Goal: Transaction & Acquisition: Purchase product/service

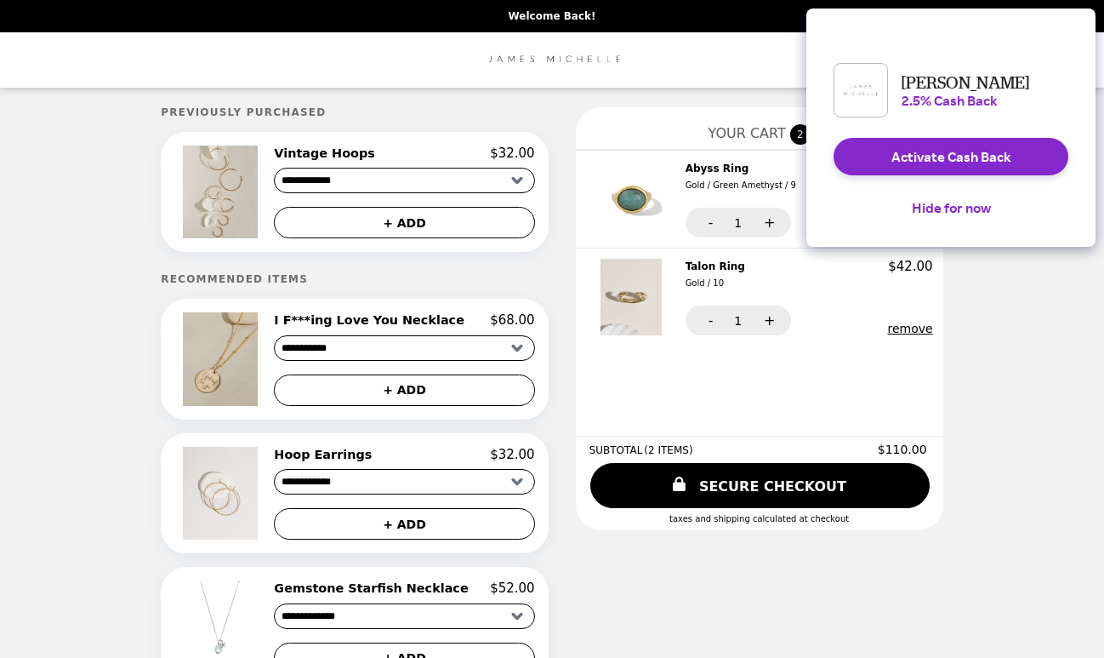
select select "**********"
click at [964, 225] on button "Hide for now" at bounding box center [951, 207] width 106 height 37
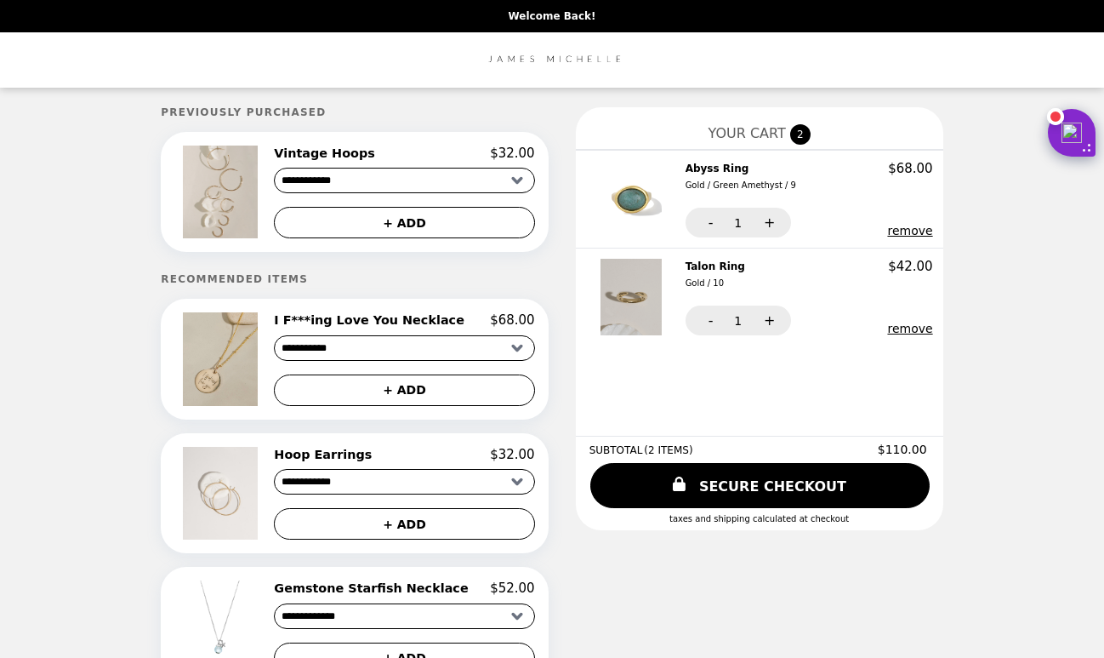
click at [601, 308] on img at bounding box center [633, 297] width 65 height 77
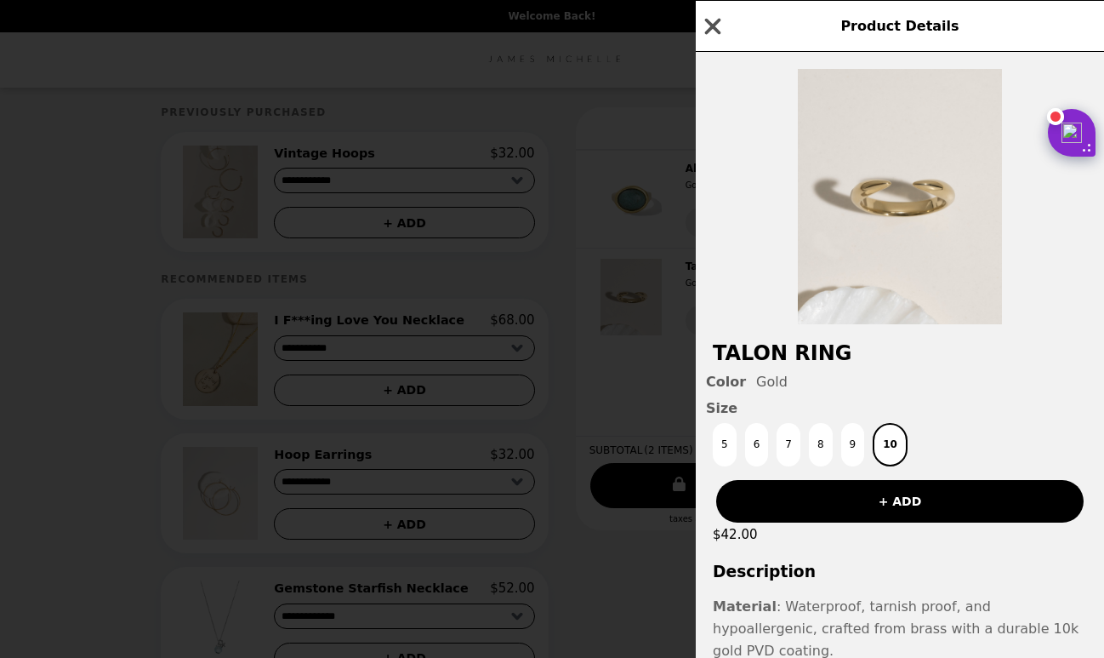
click at [706, 26] on icon "button" at bounding box center [713, 27] width 26 height 26
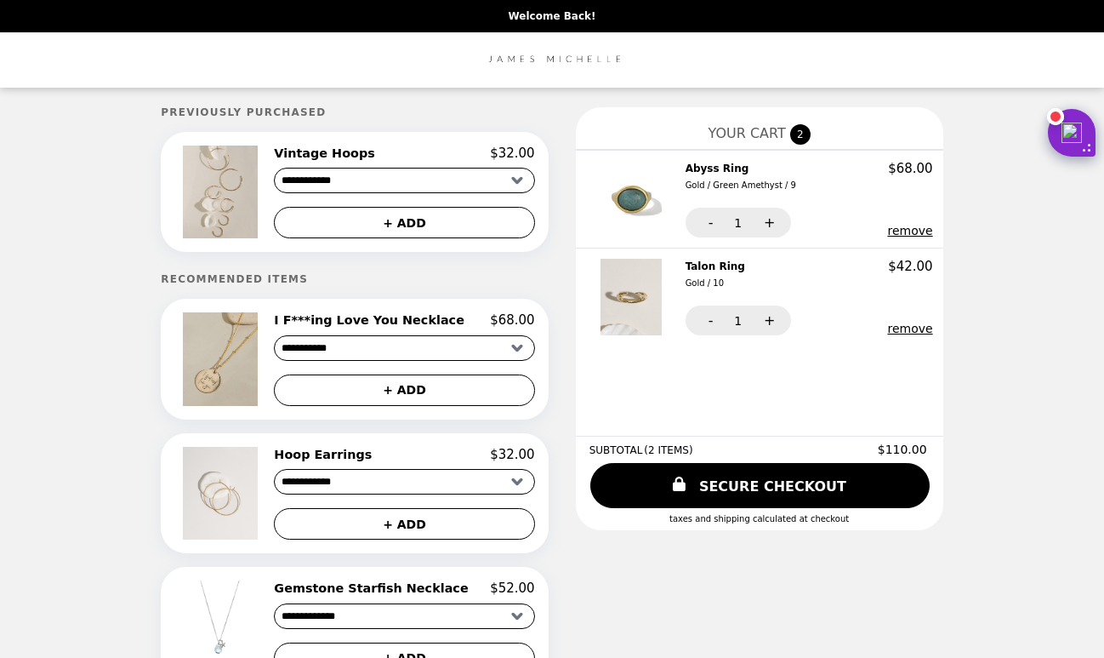
click at [612, 179] on img at bounding box center [633, 199] width 65 height 77
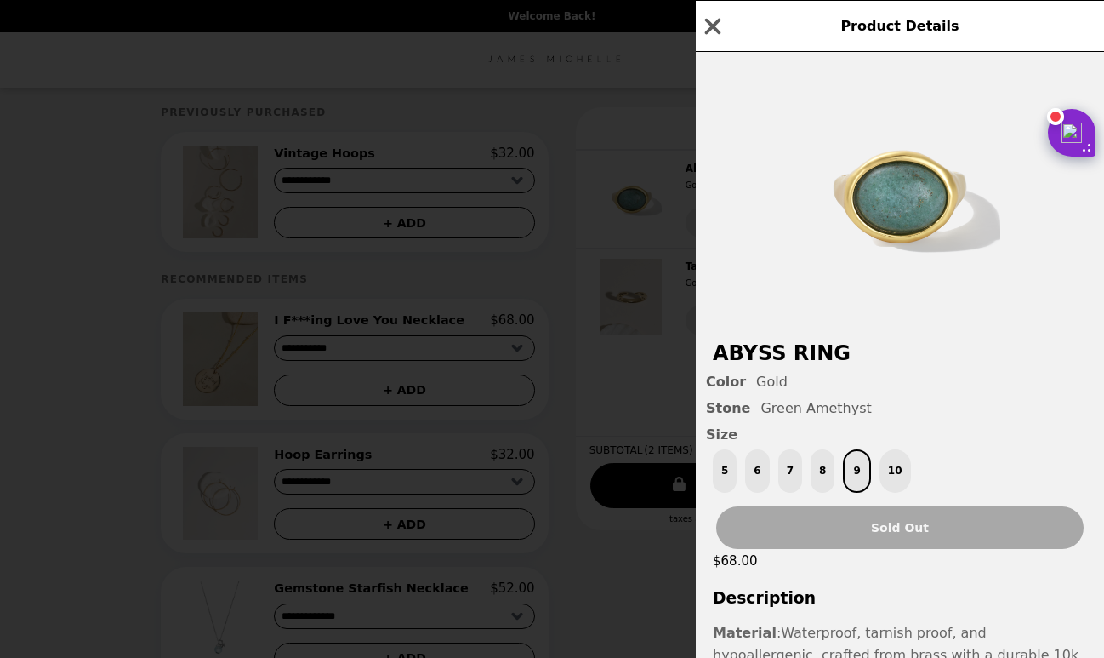
scroll to position [41, 0]
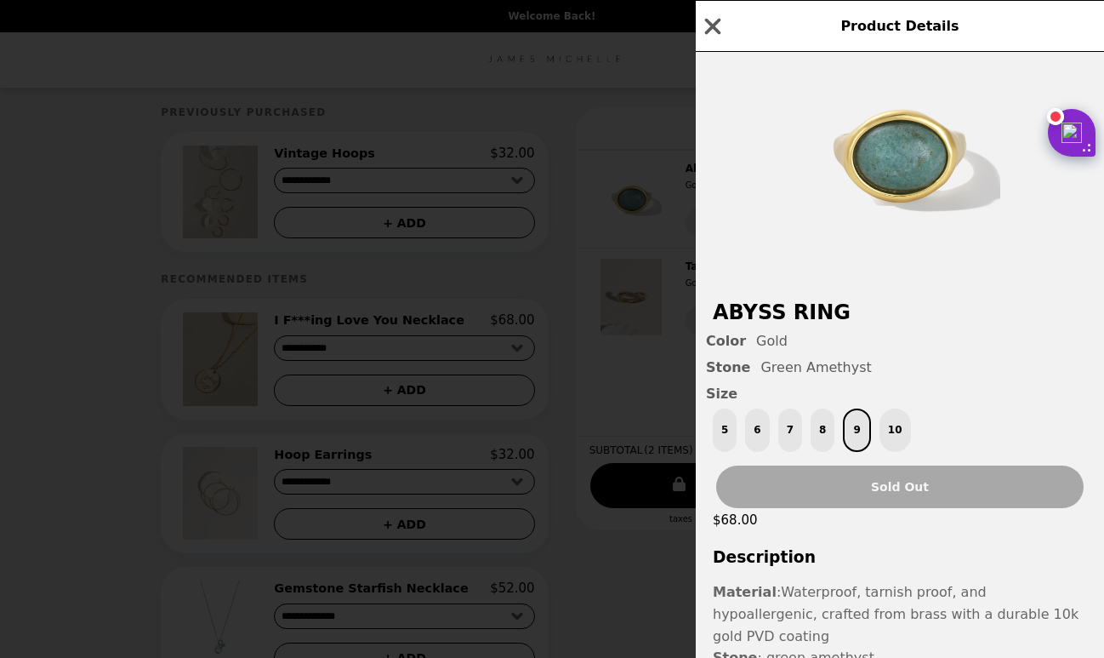
click at [892, 437] on div "5 6 7 8 9 10" at bounding box center [900, 429] width 388 height 43
click at [896, 414] on div "5 6 7 8 9 10" at bounding box center [900, 429] width 388 height 43
click at [895, 418] on div "5 6 7 8 9 10" at bounding box center [900, 429] width 388 height 43
click at [893, 420] on div "5 6 7 8 9 10" at bounding box center [900, 429] width 388 height 43
click at [705, 33] on icon "button" at bounding box center [713, 27] width 26 height 26
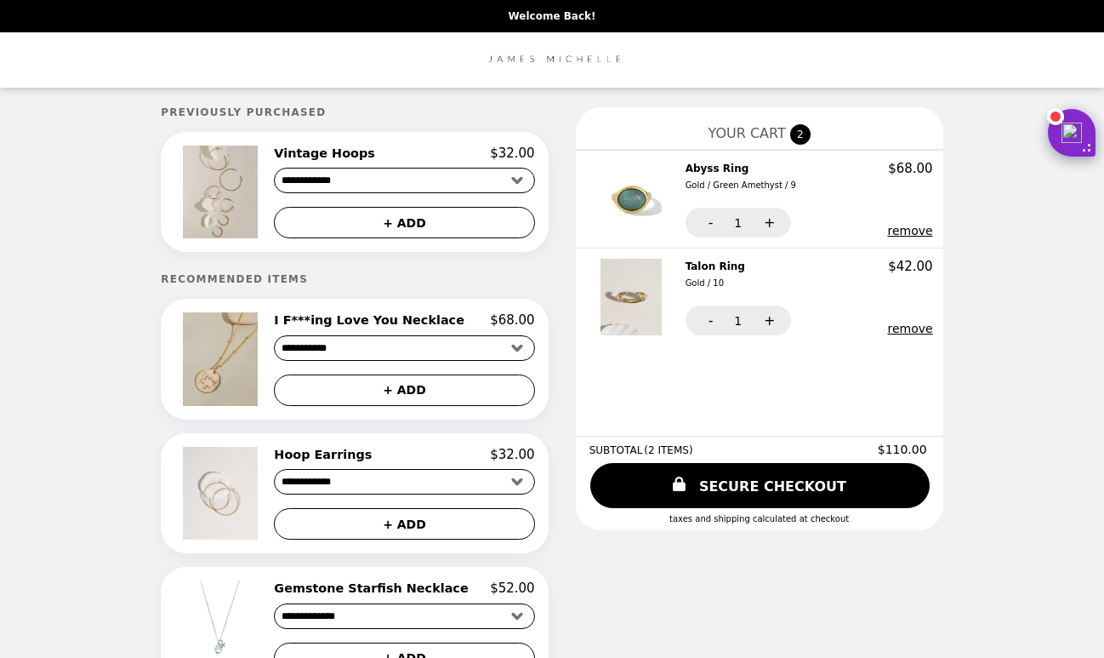
click at [905, 229] on button "remove" at bounding box center [909, 231] width 45 height 14
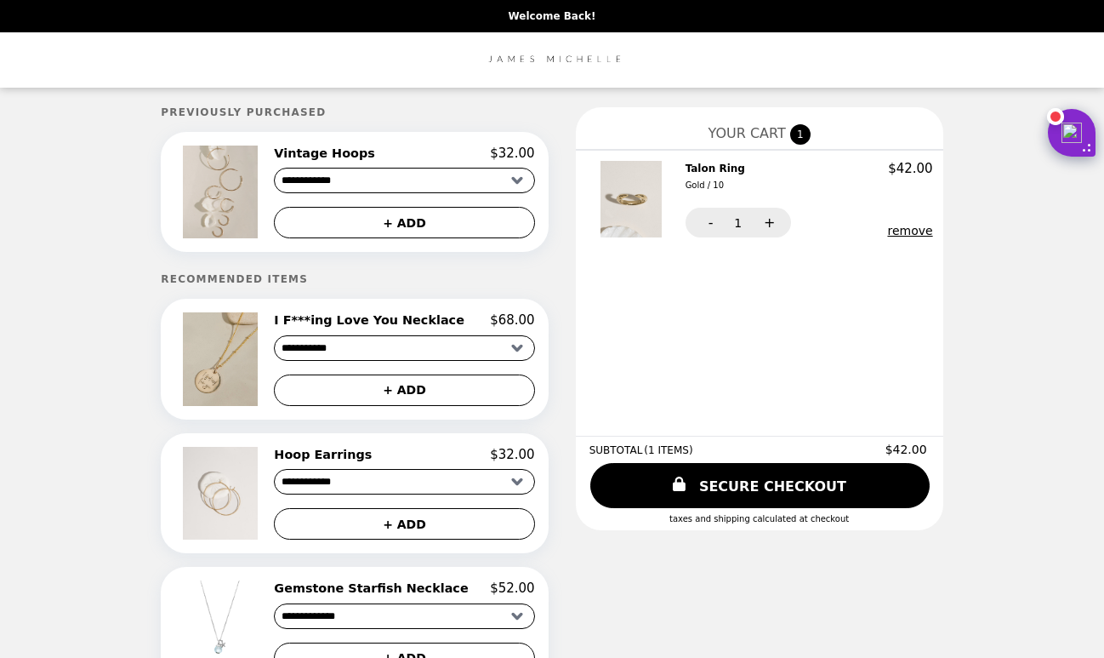
click at [907, 329] on div "**********" at bounding box center [759, 293] width 367 height 286
click at [559, 56] on img "Main" at bounding box center [552, 60] width 143 height 35
